Goal: Information Seeking & Learning: Learn about a topic

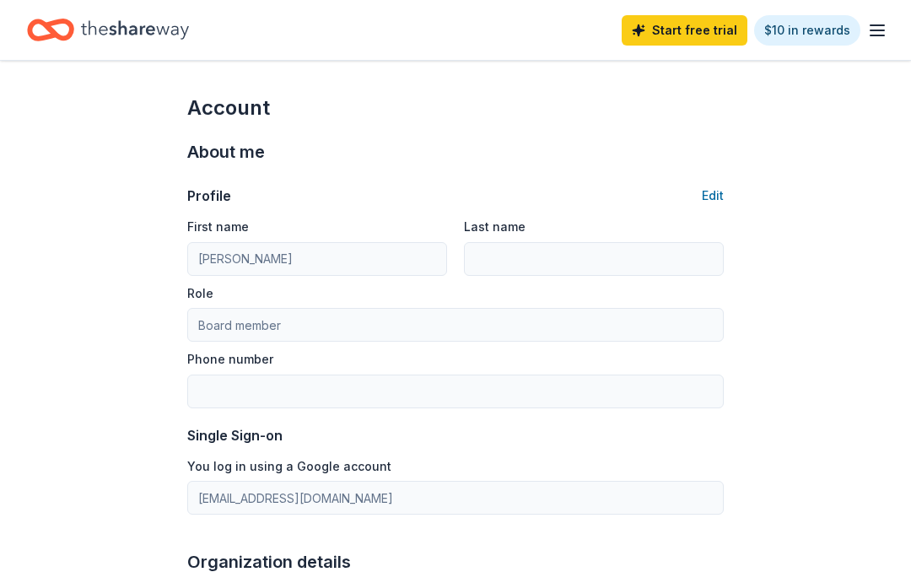
click at [884, 25] on line "button" at bounding box center [876, 25] width 13 height 0
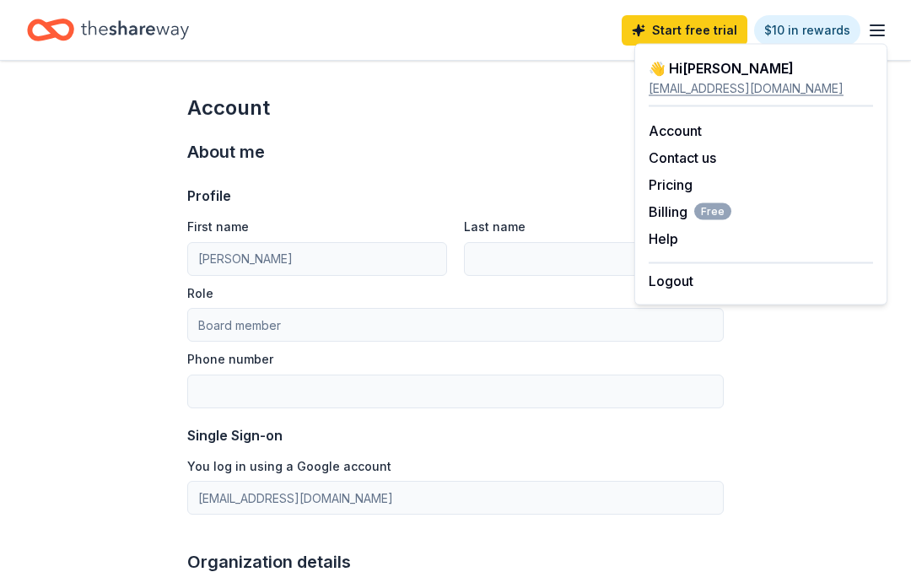
click at [97, 25] on icon "Home" at bounding box center [135, 30] width 108 height 35
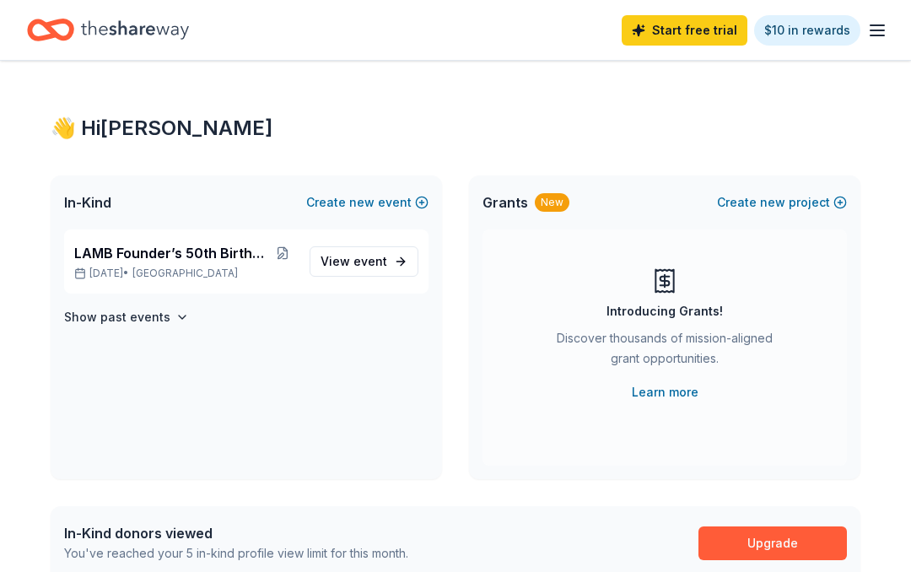
click at [202, 250] on span "LAMB Founder’s 50th Birthday Gala" at bounding box center [171, 253] width 194 height 20
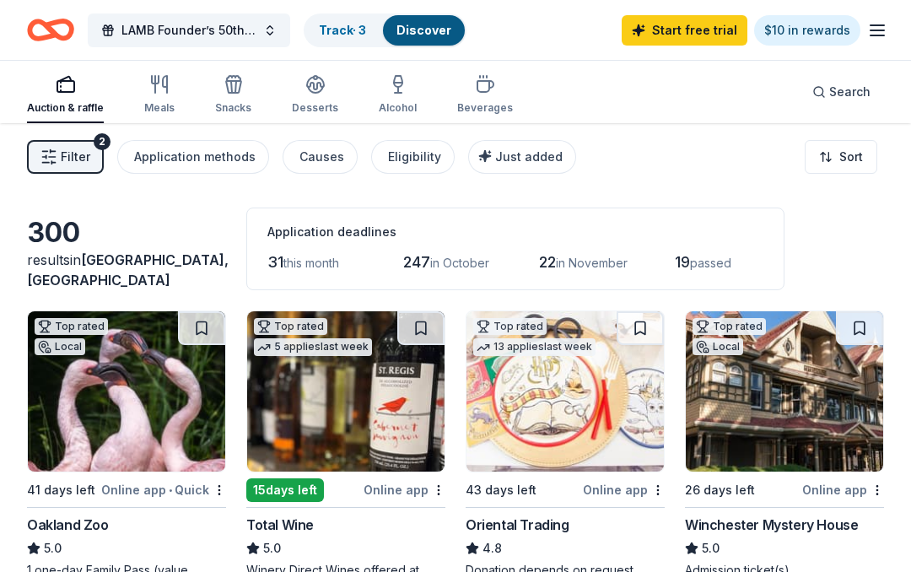
click at [351, 402] on img at bounding box center [345, 391] width 197 height 160
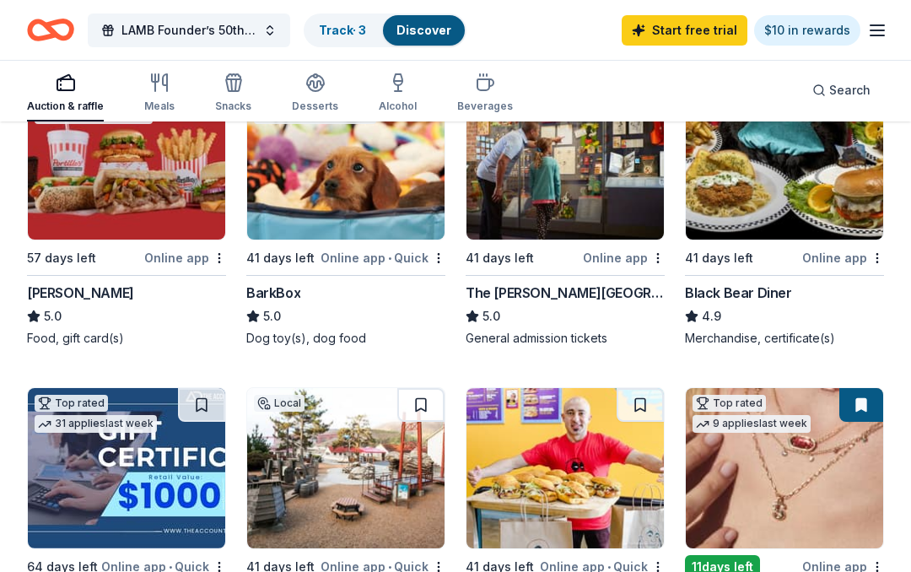
scroll to position [552, 0]
